Goal: Task Accomplishment & Management: Use online tool/utility

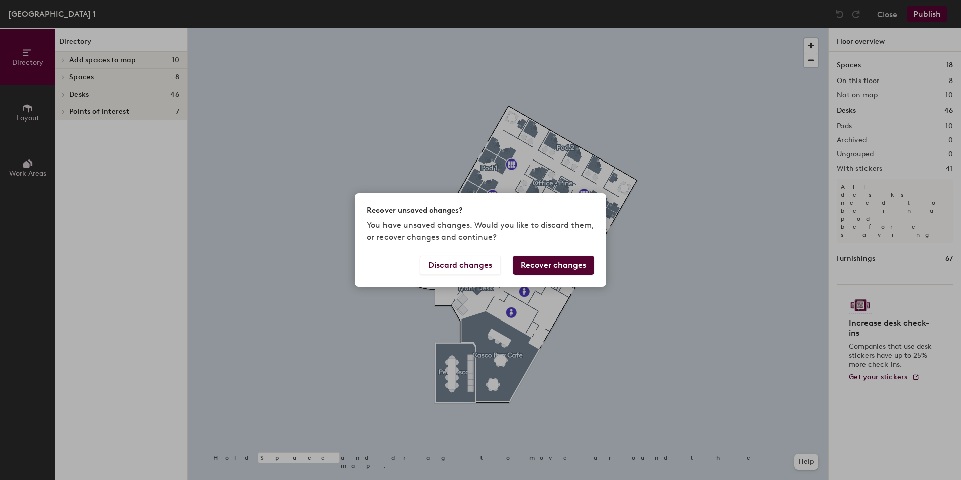
click at [60, 95] on div "Recover unsaved changes? You have unsaved changes. Would you like to discard th…" at bounding box center [480, 240] width 961 height 480
click at [551, 266] on button "Recover changes" at bounding box center [553, 264] width 81 height 19
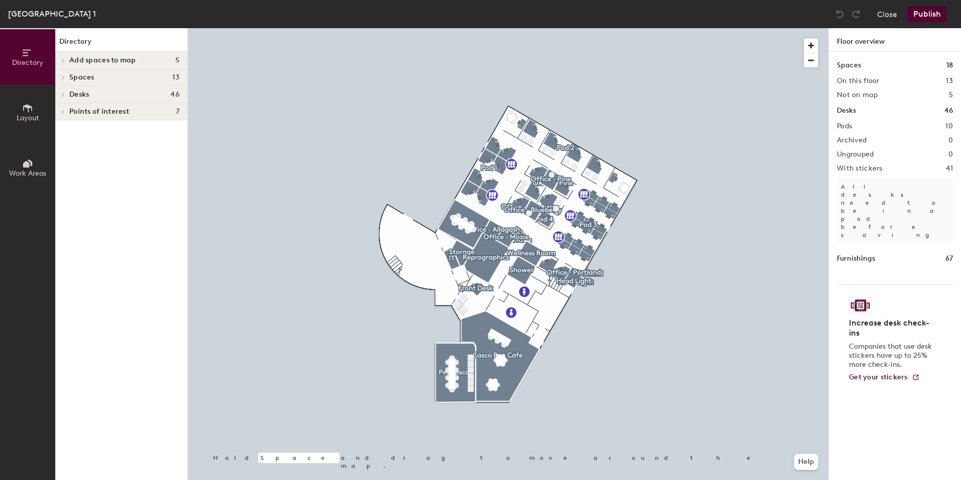
click at [62, 93] on icon at bounding box center [63, 95] width 2 height 4
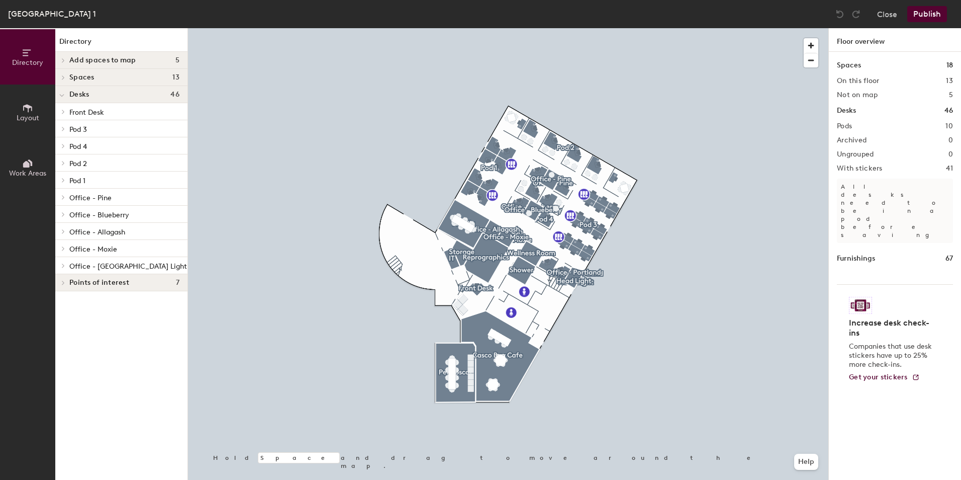
click at [92, 197] on span "Office - Pine" at bounding box center [90, 198] width 42 height 9
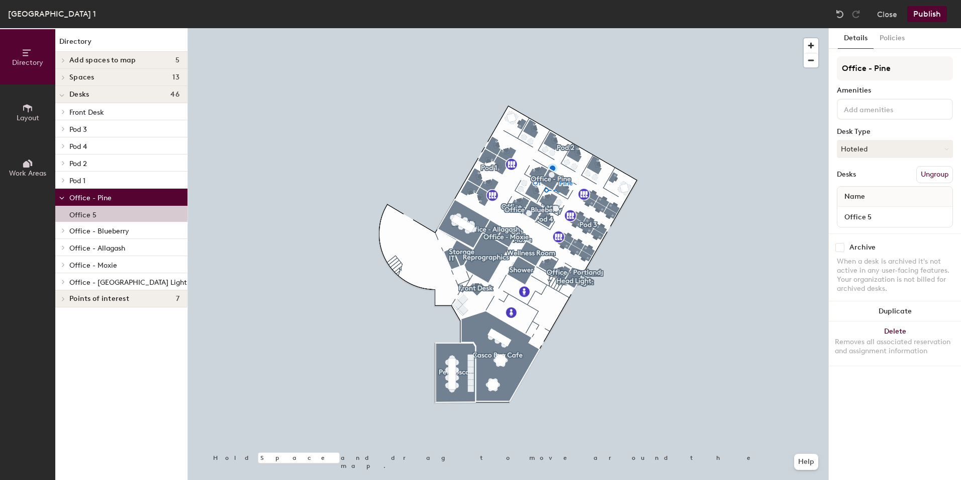
click at [62, 197] on icon at bounding box center [61, 198] width 5 height 4
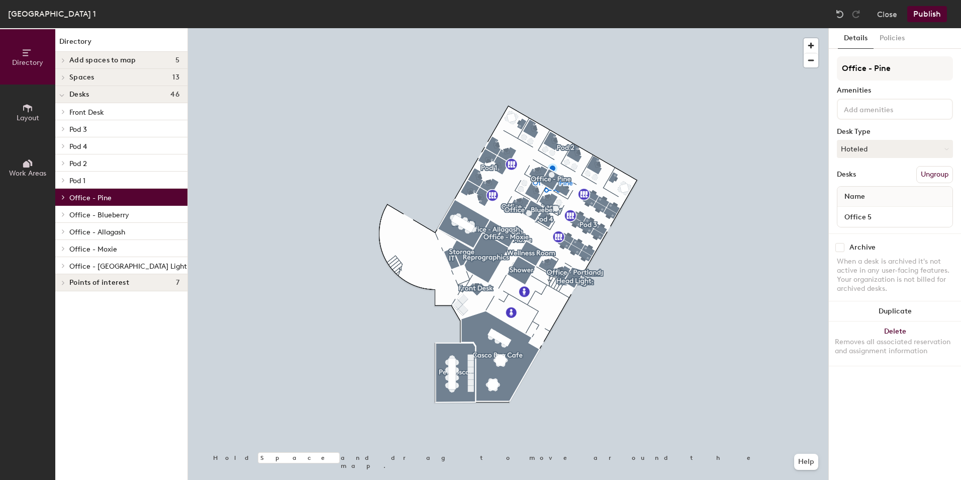
click at [62, 197] on icon at bounding box center [63, 197] width 4 height 5
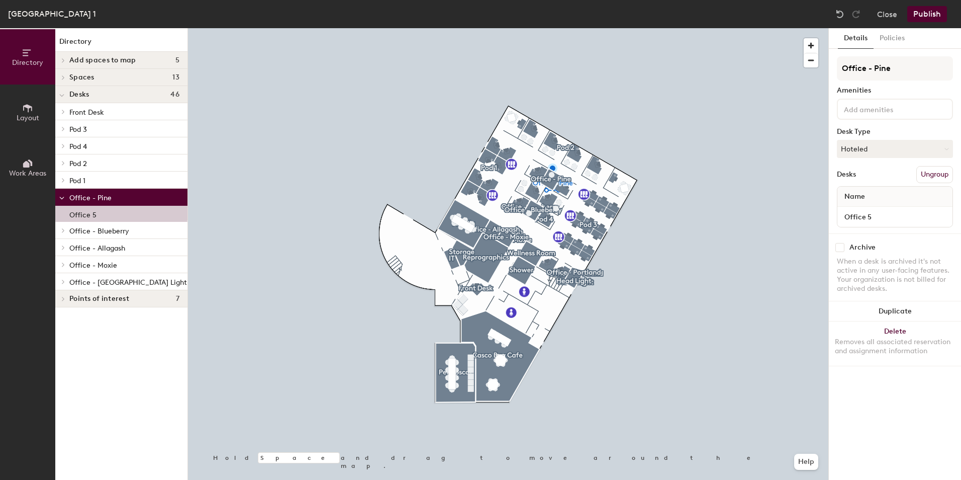
click at [62, 197] on icon at bounding box center [61, 198] width 5 height 4
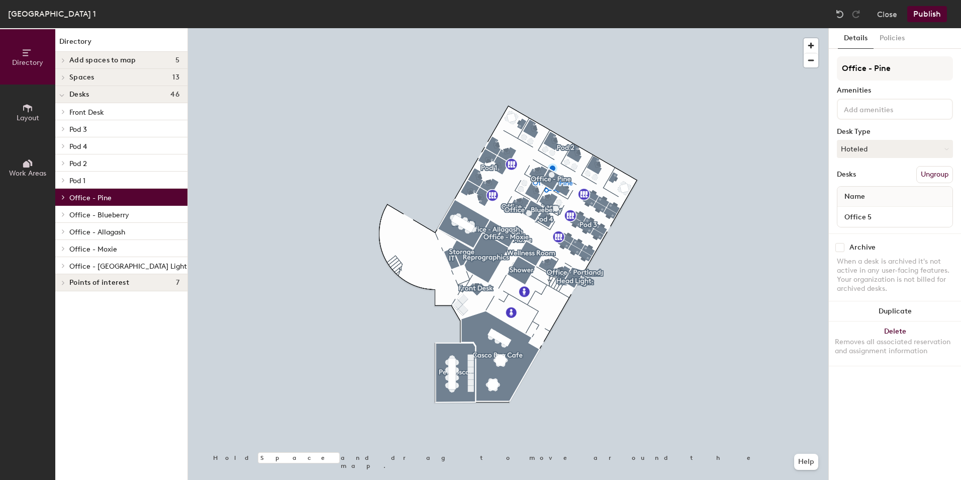
click at [62, 217] on div at bounding box center [61, 214] width 13 height 17
click at [61, 214] on icon at bounding box center [61, 215] width 5 height 4
click at [61, 214] on icon at bounding box center [63, 214] width 4 height 5
click at [98, 231] on div "Office 4" at bounding box center [121, 231] width 132 height 16
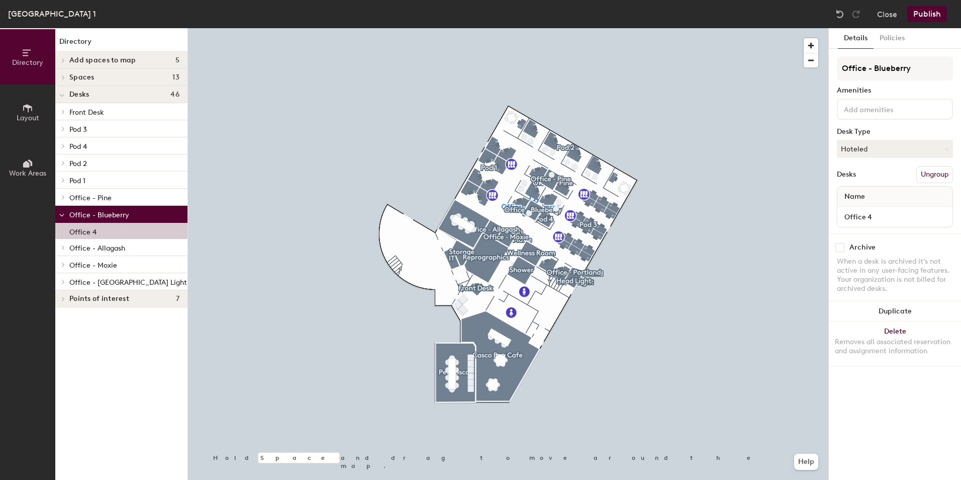
click at [111, 198] on p "Office - Pine" at bounding box center [124, 197] width 110 height 13
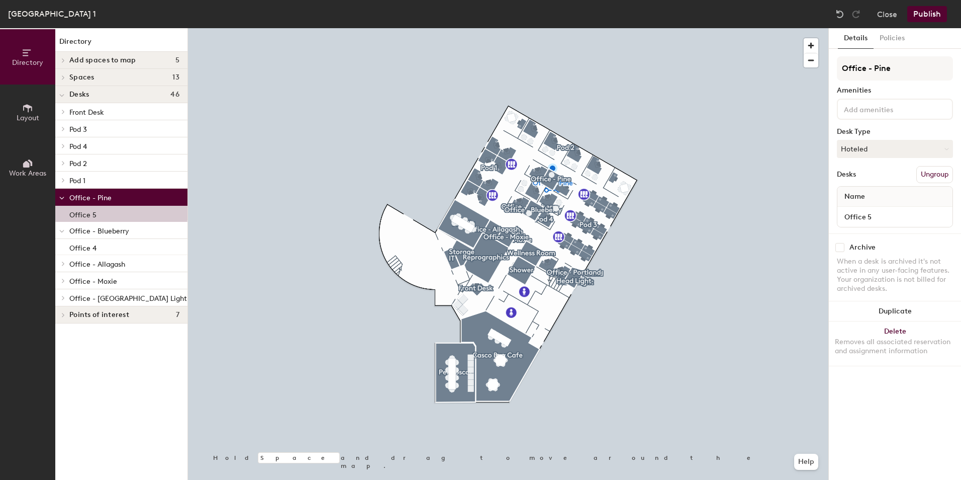
click at [60, 198] on icon at bounding box center [61, 198] width 5 height 4
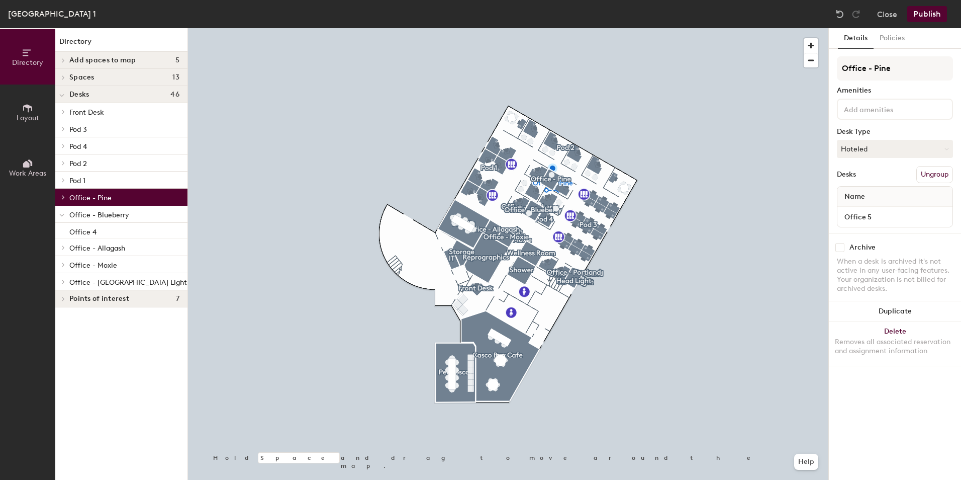
click at [60, 198] on span at bounding box center [62, 197] width 9 height 5
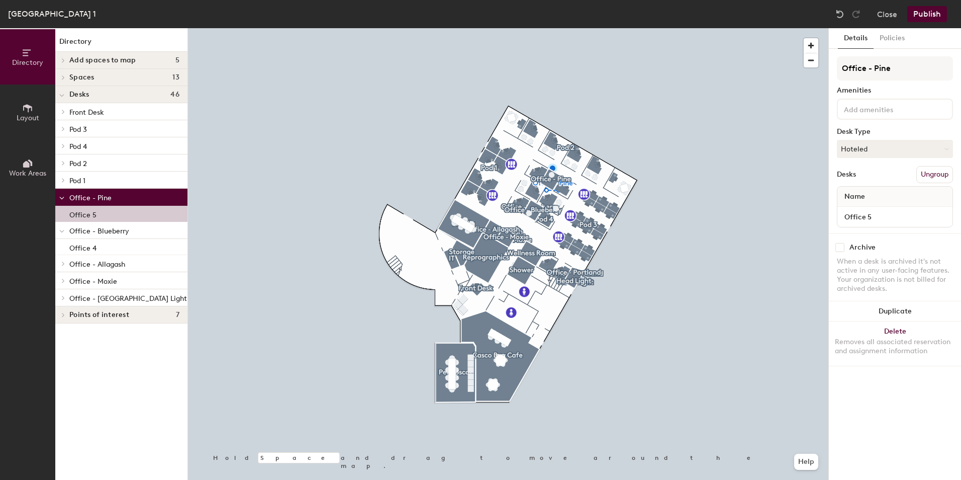
click at [103, 213] on div "Office 5" at bounding box center [121, 214] width 132 height 16
click at [125, 196] on p "Office - Pine" at bounding box center [124, 197] width 110 height 13
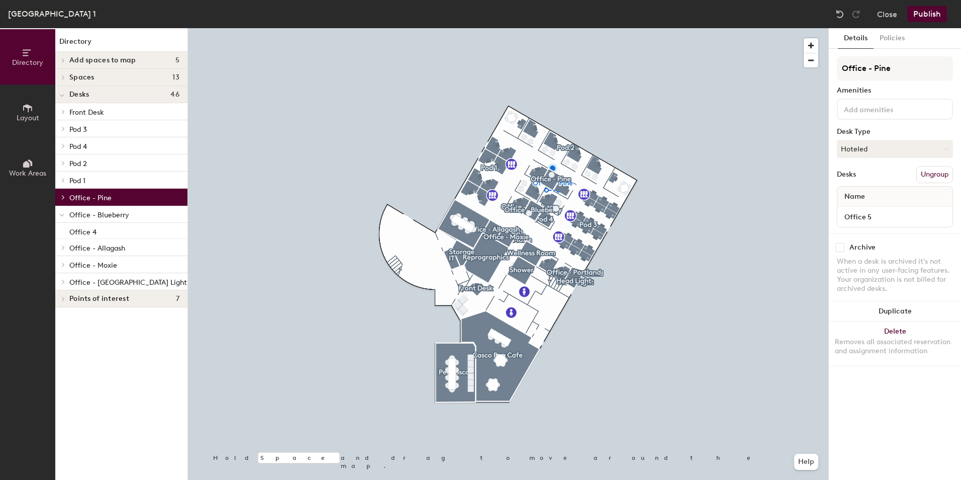
click at [125, 196] on p "Office - Pine" at bounding box center [124, 197] width 110 height 13
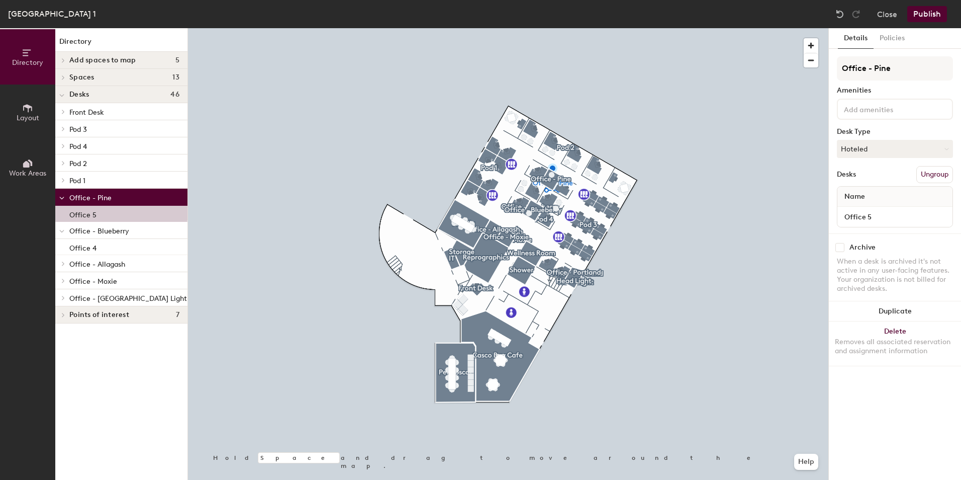
click at [65, 261] on icon at bounding box center [63, 263] width 4 height 5
click at [62, 295] on icon at bounding box center [63, 296] width 4 height 5
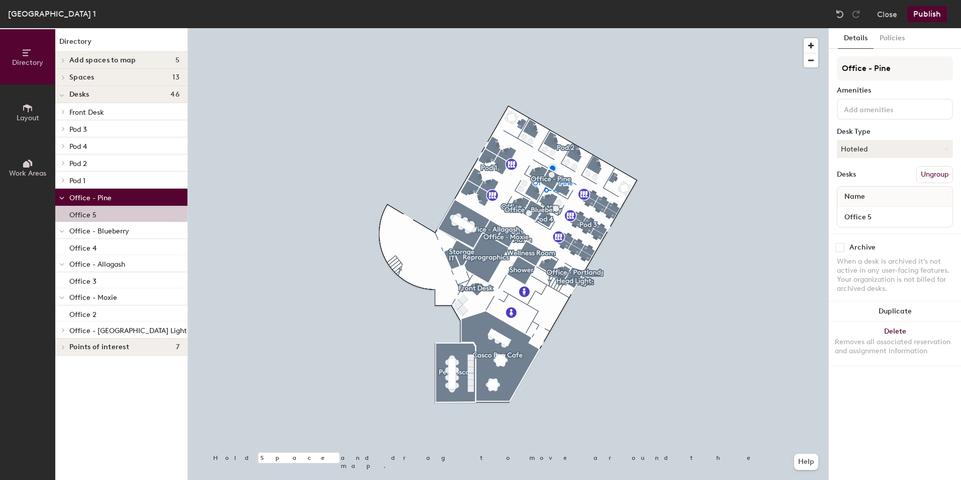
click at [63, 327] on icon at bounding box center [63, 329] width 4 height 5
click at [113, 330] on span "Office - [GEOGRAPHIC_DATA] Light" at bounding box center [128, 330] width 118 height 9
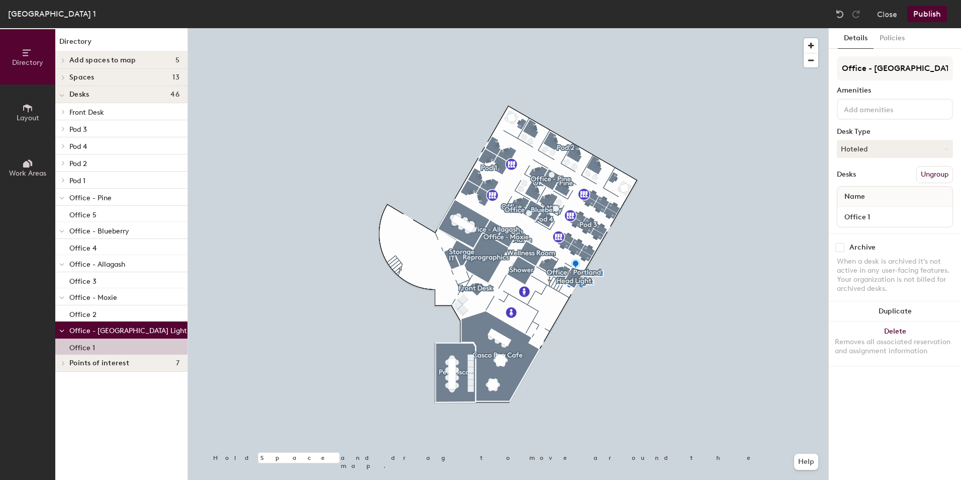
click at [107, 296] on span "Office - Moxie" at bounding box center [93, 297] width 48 height 9
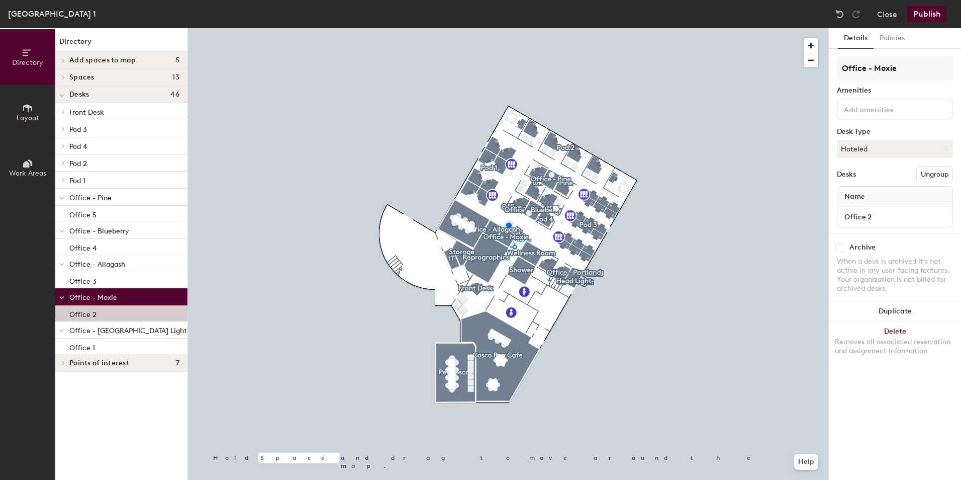
click at [63, 263] on icon at bounding box center [61, 264] width 5 height 4
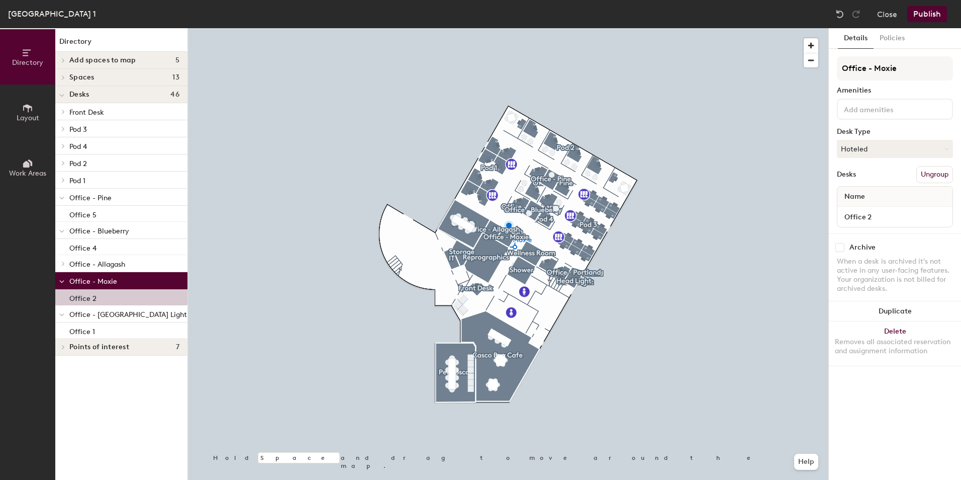
click at [60, 282] on icon at bounding box center [61, 282] width 5 height 4
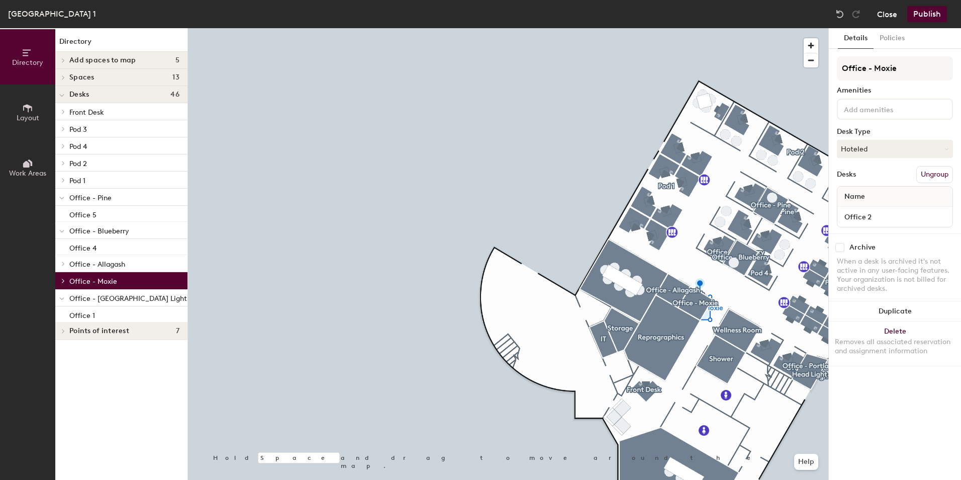
click at [893, 16] on button "Close" at bounding box center [887, 14] width 20 height 16
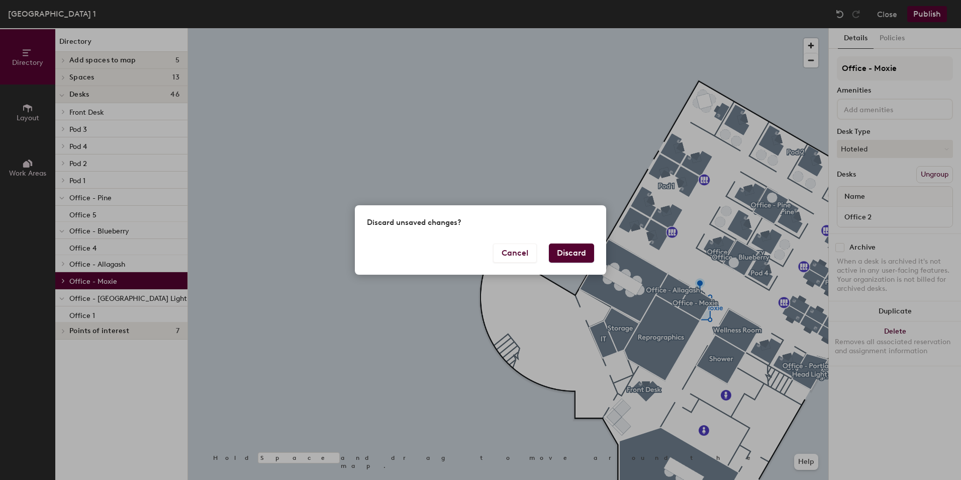
click at [571, 254] on button "Discard" at bounding box center [571, 252] width 45 height 19
